Goal: Task Accomplishment & Management: Manage account settings

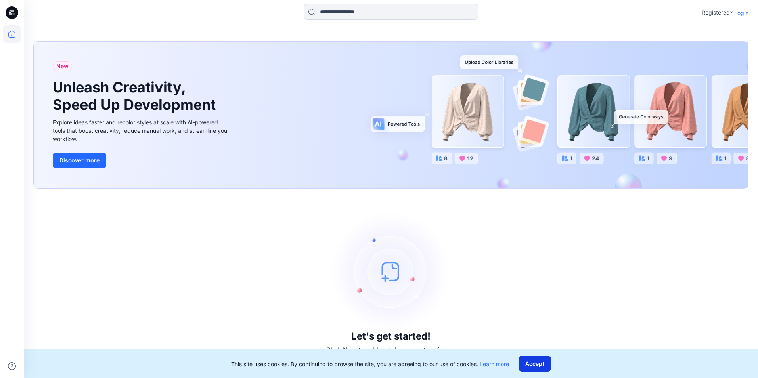
click at [525, 362] on button "Accept" at bounding box center [535, 364] width 33 height 16
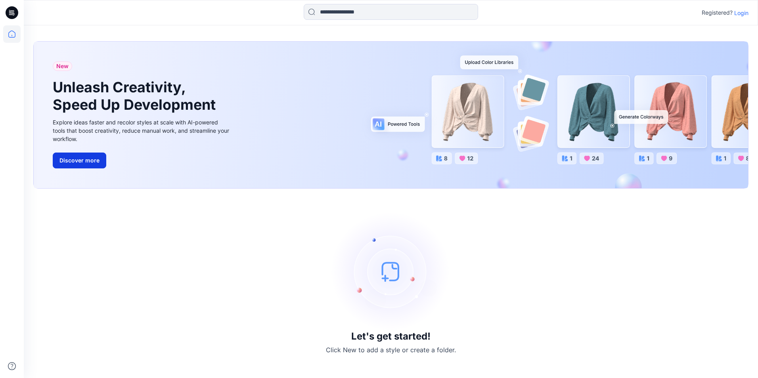
click at [75, 157] on button "Discover more" at bounding box center [80, 161] width 54 height 16
click at [12, 10] on icon at bounding box center [12, 12] width 13 height 13
click at [12, 31] on icon at bounding box center [11, 33] width 17 height 17
click at [476, 97] on div "New Unleash Creativity, Speed Up Development Explore ideas faster and recolor s…" at bounding box center [391, 115] width 715 height 147
click at [487, 129] on div "New Unleash Creativity, Speed Up Development Explore ideas faster and recolor s…" at bounding box center [391, 115] width 715 height 147
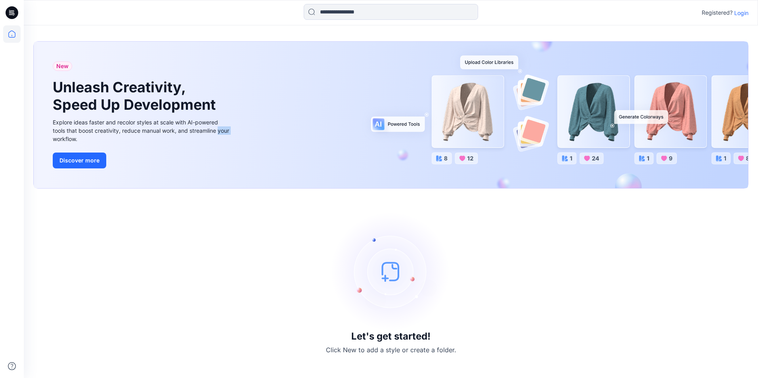
click at [487, 129] on div "New Unleash Creativity, Speed Up Development Explore ideas faster and recolor s…" at bounding box center [391, 115] width 715 height 147
click at [679, 136] on div "New Unleash Creativity, Speed Up Development Explore ideas faster and recolor s…" at bounding box center [391, 115] width 715 height 147
click at [638, 107] on div "New Unleash Creativity, Speed Up Development Explore ideas faster and recolor s…" at bounding box center [391, 115] width 715 height 147
click at [649, 117] on div "New Unleash Creativity, Speed Up Development Explore ideas faster and recolor s…" at bounding box center [391, 115] width 715 height 147
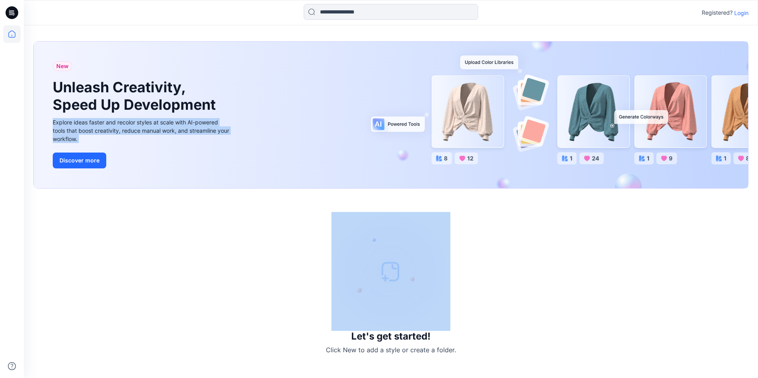
click at [649, 117] on div "New Unleash Creativity, Speed Up Development Explore ideas faster and recolor s…" at bounding box center [391, 115] width 715 height 147
click at [487, 277] on div "Let's get started! Click New to add a style or create a folder." at bounding box center [390, 283] width 715 height 171
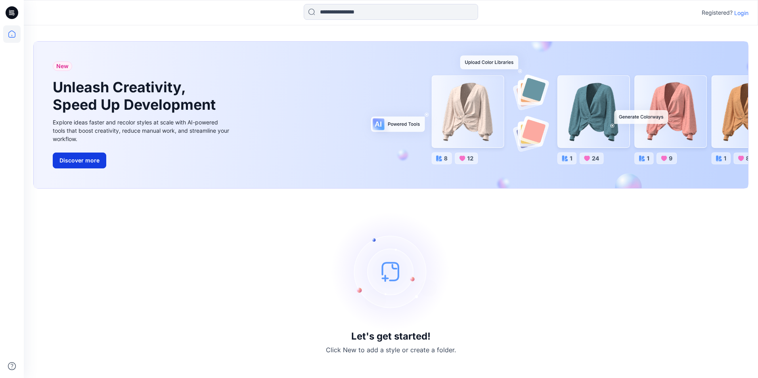
click at [94, 157] on button "Discover more" at bounding box center [80, 161] width 54 height 16
click at [394, 345] on div "Let's get started! Click New to add a style or create a folder." at bounding box center [390, 283] width 715 height 171
click at [382, 349] on p "Click New to add a style or create a folder." at bounding box center [391, 350] width 130 height 10
click at [391, 274] on img at bounding box center [391, 271] width 119 height 119
click at [388, 276] on img at bounding box center [391, 271] width 119 height 119
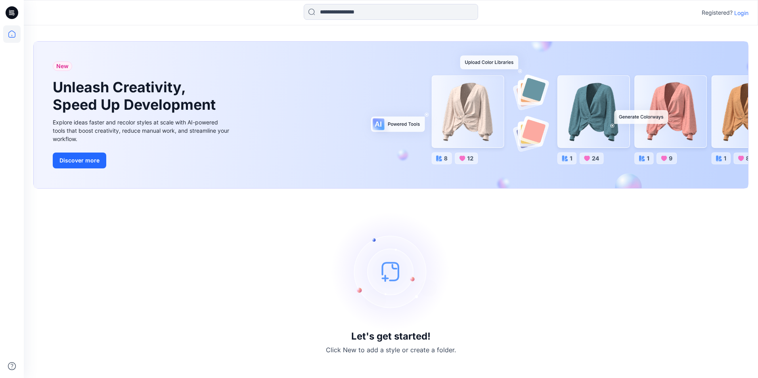
click at [388, 276] on img at bounding box center [391, 271] width 119 height 119
click at [384, 278] on img at bounding box center [391, 271] width 119 height 119
drag, startPoint x: 368, startPoint y: 346, endPoint x: 350, endPoint y: 361, distance: 23.4
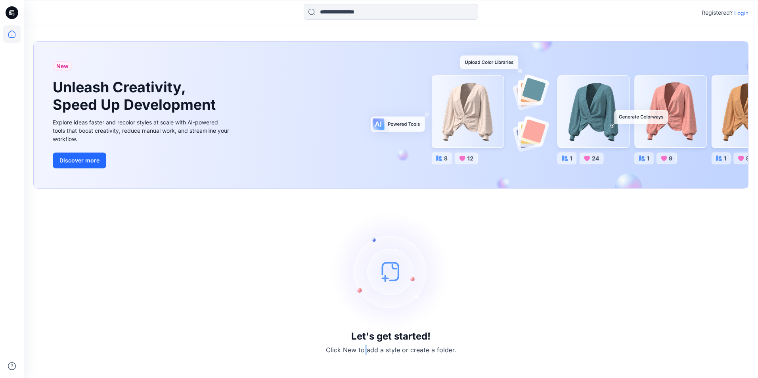
click at [350, 361] on div "Let's get started! Click New to add a style or create a folder." at bounding box center [390, 283] width 715 height 171
drag, startPoint x: 350, startPoint y: 361, endPoint x: 349, endPoint y: 354, distance: 7.2
click at [349, 354] on p "Click New to add a style or create a folder." at bounding box center [391, 350] width 130 height 10
click at [408, 269] on img at bounding box center [391, 271] width 119 height 119
click at [387, 279] on img at bounding box center [391, 271] width 119 height 119
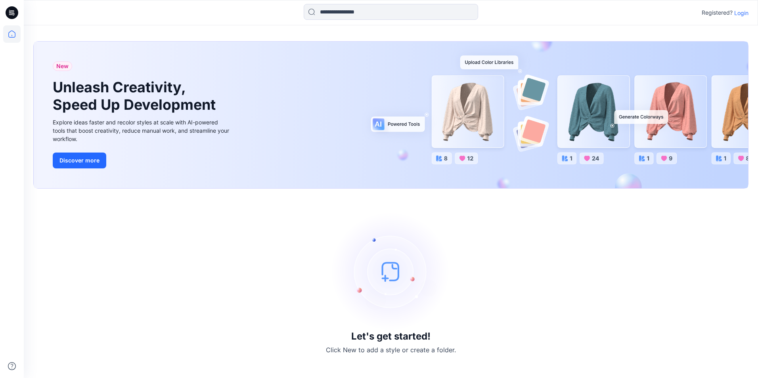
click at [376, 311] on img at bounding box center [391, 271] width 119 height 119
click at [377, 311] on img at bounding box center [391, 271] width 119 height 119
click at [16, 32] on icon at bounding box center [11, 33] width 17 height 17
click at [481, 104] on div "New Unleash Creativity, Speed Up Development Explore ideas faster and recolor s…" at bounding box center [391, 115] width 715 height 147
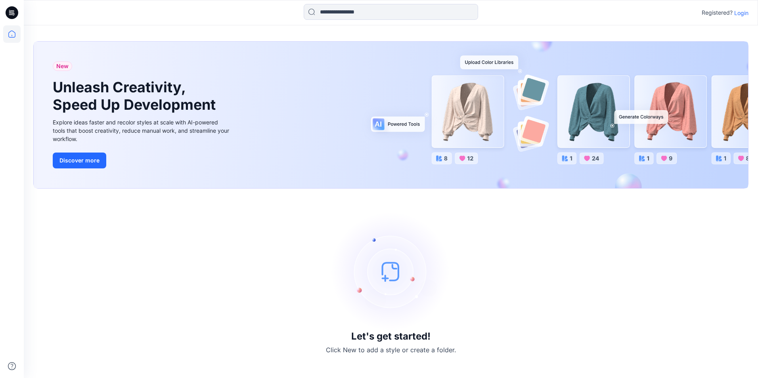
drag, startPoint x: 392, startPoint y: 129, endPoint x: 395, endPoint y: 125, distance: 5.1
click at [393, 128] on div "New Unleash Creativity, Speed Up Development Explore ideas faster and recolor s…" at bounding box center [391, 115] width 715 height 147
click at [395, 125] on div "New Unleash Creativity, Speed Up Development Explore ideas faster and recolor s…" at bounding box center [391, 115] width 715 height 147
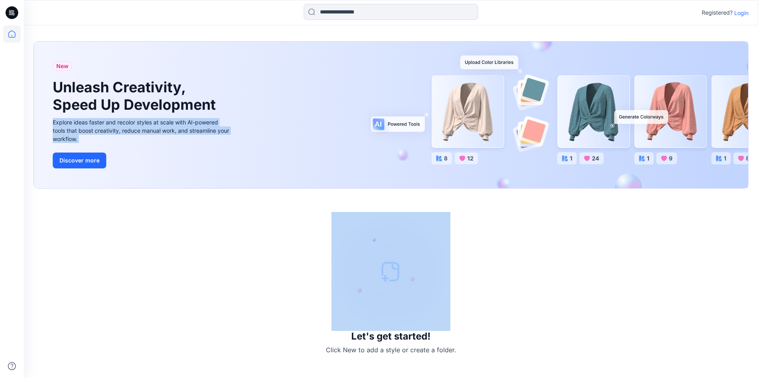
click at [395, 125] on div "New Unleash Creativity, Speed Up Development Explore ideas faster and recolor s…" at bounding box center [391, 115] width 715 height 147
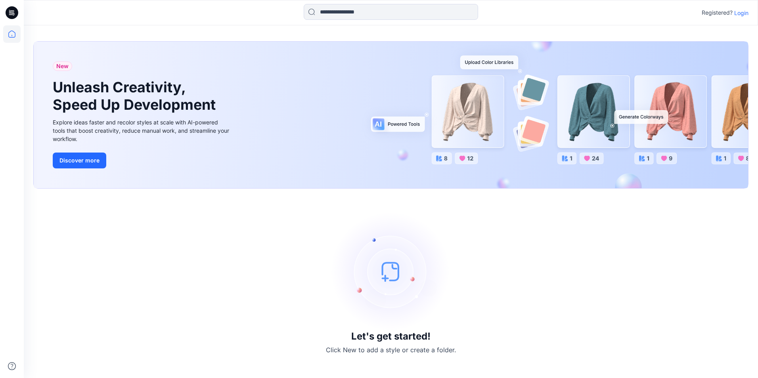
click at [499, 61] on div "New Unleash Creativity, Speed Up Development Explore ideas faster and recolor s…" at bounding box center [391, 115] width 715 height 147
click at [7, 11] on icon at bounding box center [12, 12] width 13 height 13
click at [400, 331] on img at bounding box center [391, 271] width 119 height 119
click at [393, 234] on img at bounding box center [391, 271] width 119 height 119
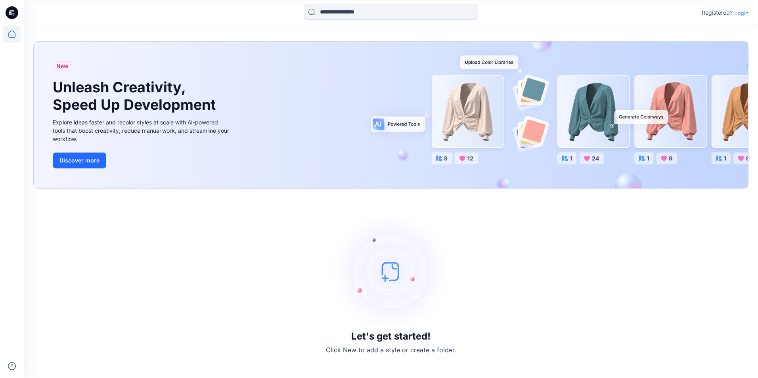
click at [393, 234] on img at bounding box center [391, 271] width 119 height 119
click at [740, 11] on p "Login" at bounding box center [741, 13] width 14 height 8
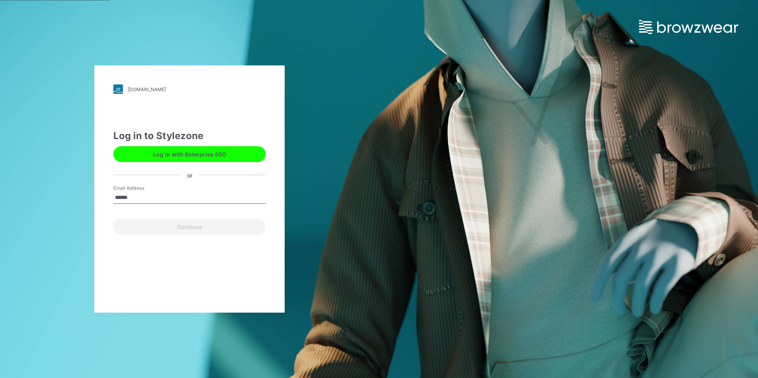
type input "**********"
click at [208, 214] on form "**********" at bounding box center [189, 210] width 152 height 50
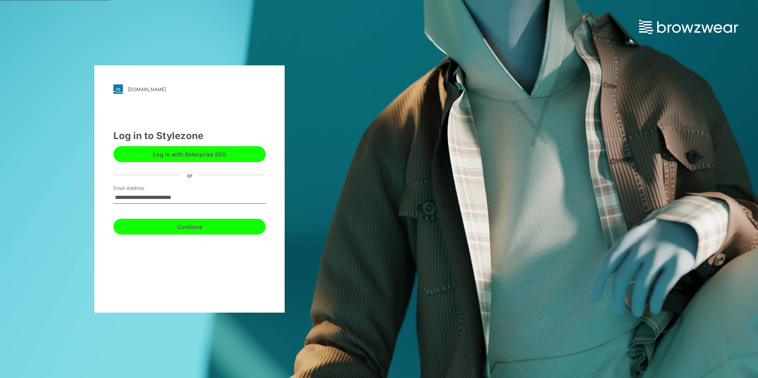
click at [201, 225] on button "Continue" at bounding box center [189, 227] width 152 height 16
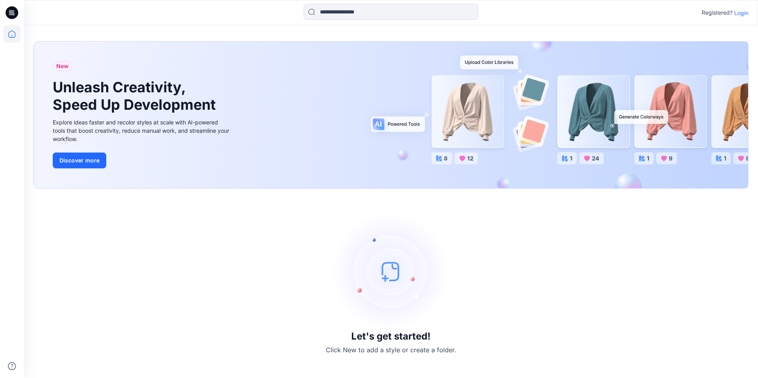
click at [531, 305] on div "Let's get started! Click New to add a style or create a folder." at bounding box center [390, 283] width 715 height 171
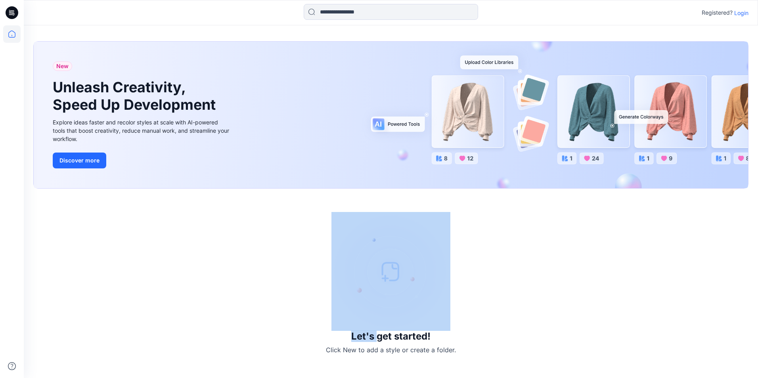
click at [531, 305] on div "Let's get started! Click New to add a style or create a folder." at bounding box center [390, 283] width 715 height 171
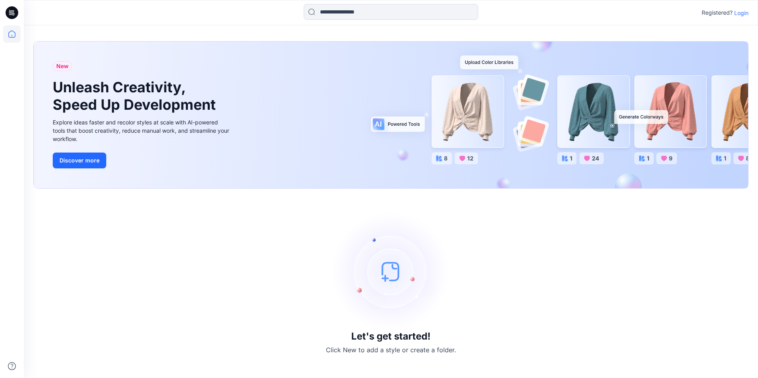
click at [746, 12] on p "Login" at bounding box center [741, 13] width 14 height 8
click at [12, 12] on icon at bounding box center [13, 12] width 4 height 0
click at [9, 33] on icon at bounding box center [11, 34] width 7 height 7
click at [382, 290] on img at bounding box center [391, 271] width 119 height 119
click at [21, 15] on div at bounding box center [11, 12] width 25 height 25
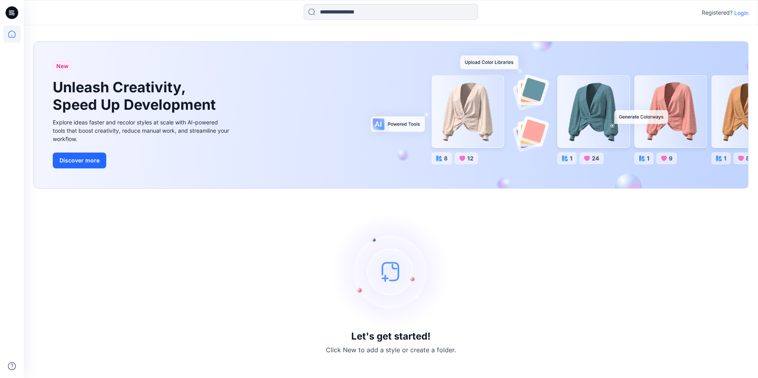
click at [13, 14] on icon at bounding box center [13, 14] width 3 height 0
click at [472, 305] on div "Let's get started! Click New to add a style or create a folder." at bounding box center [390, 283] width 715 height 171
click at [738, 17] on div "Registered? Login" at bounding box center [725, 13] width 47 height 10
click at [744, 11] on p "Login" at bounding box center [741, 13] width 14 height 8
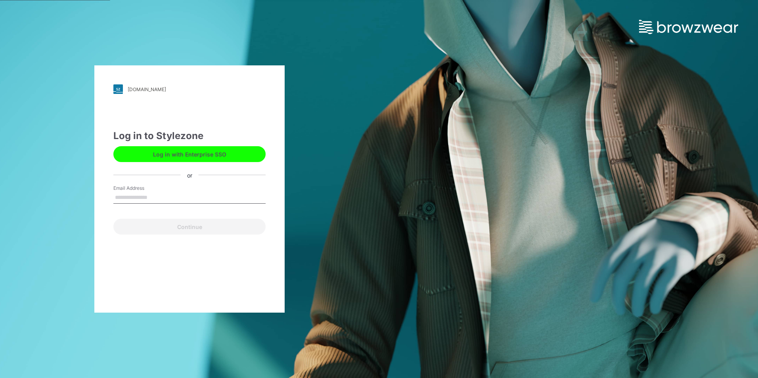
click at [157, 192] on input "Email Address" at bounding box center [189, 198] width 152 height 12
type input "**********"
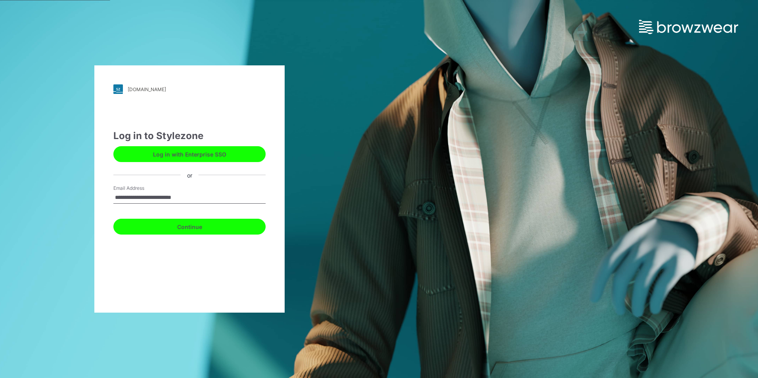
click at [167, 226] on button "Continue" at bounding box center [189, 227] width 152 height 16
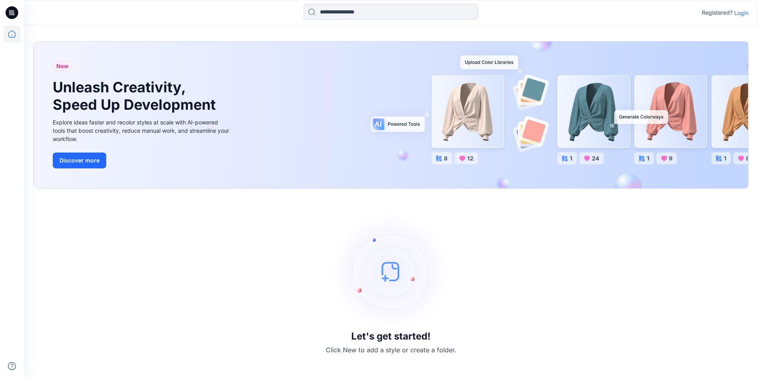
click at [741, 12] on p "Login" at bounding box center [741, 13] width 14 height 8
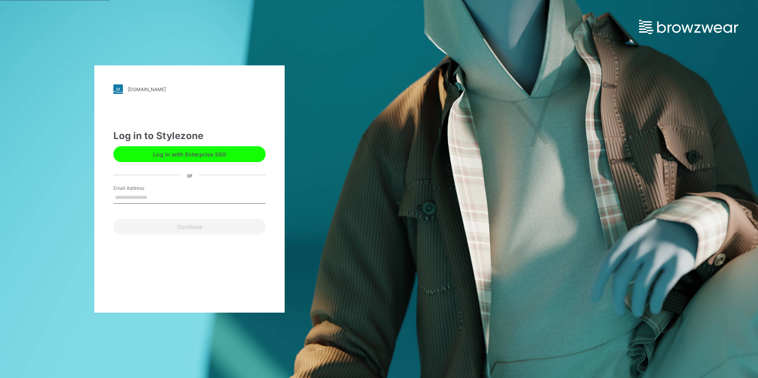
click at [162, 198] on input "Email Address" at bounding box center [189, 198] width 152 height 12
type input "**********"
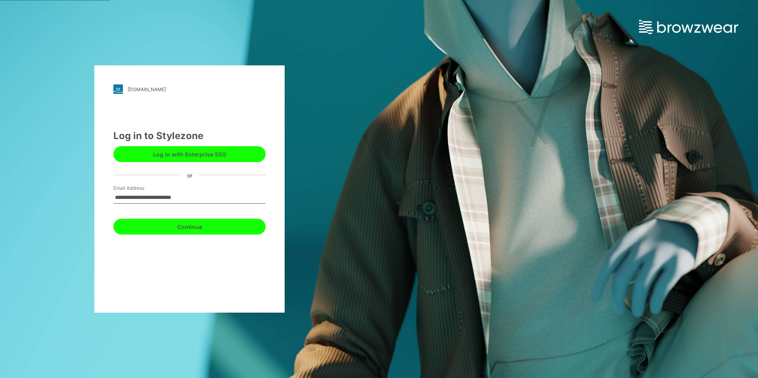
click at [178, 226] on button "Continue" at bounding box center [189, 227] width 152 height 16
